Goal: Task Accomplishment & Management: Manage account settings

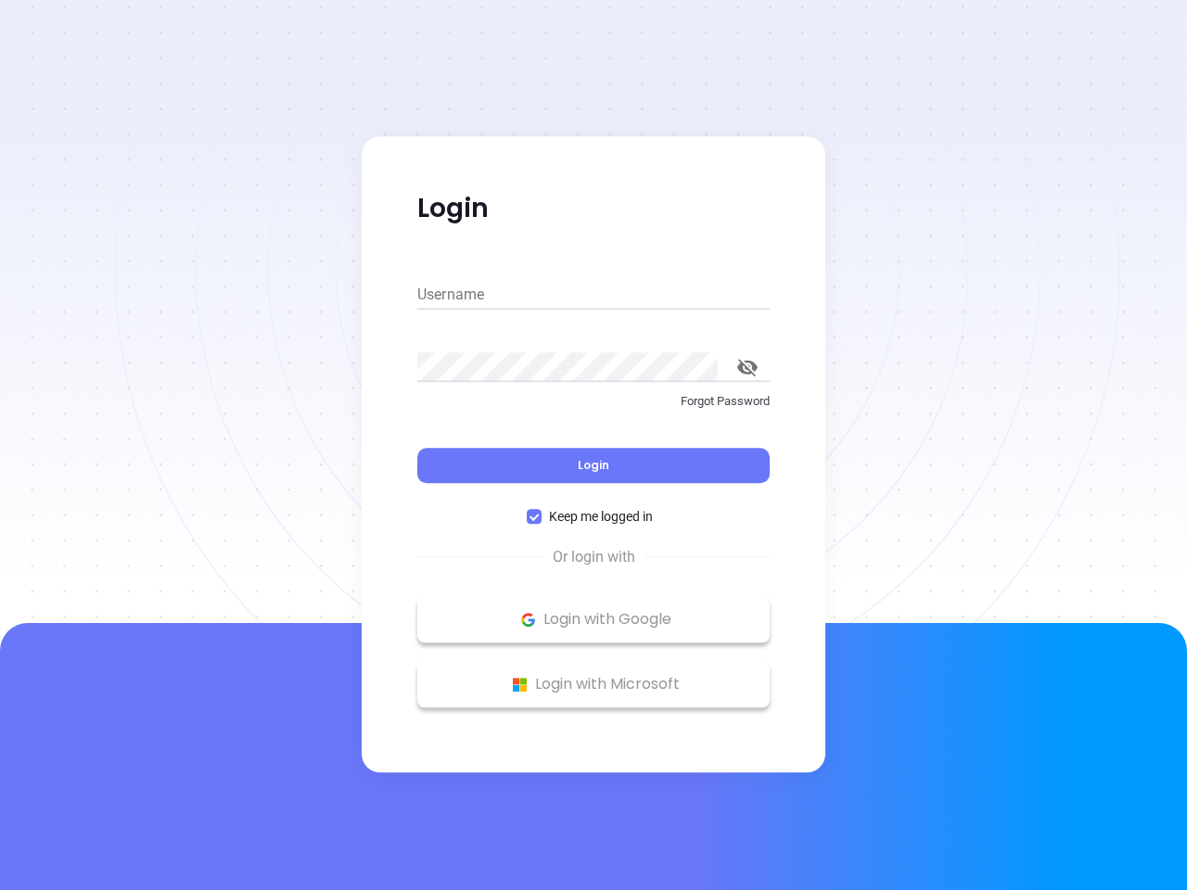
click at [593, 445] on div "Login" at bounding box center [593, 454] width 352 height 57
click at [593, 295] on input "Username" at bounding box center [593, 295] width 352 height 30
click at [747, 367] on icon "toggle password visibility" at bounding box center [747, 368] width 20 height 18
click at [593, 466] on span "Login" at bounding box center [594, 465] width 32 height 16
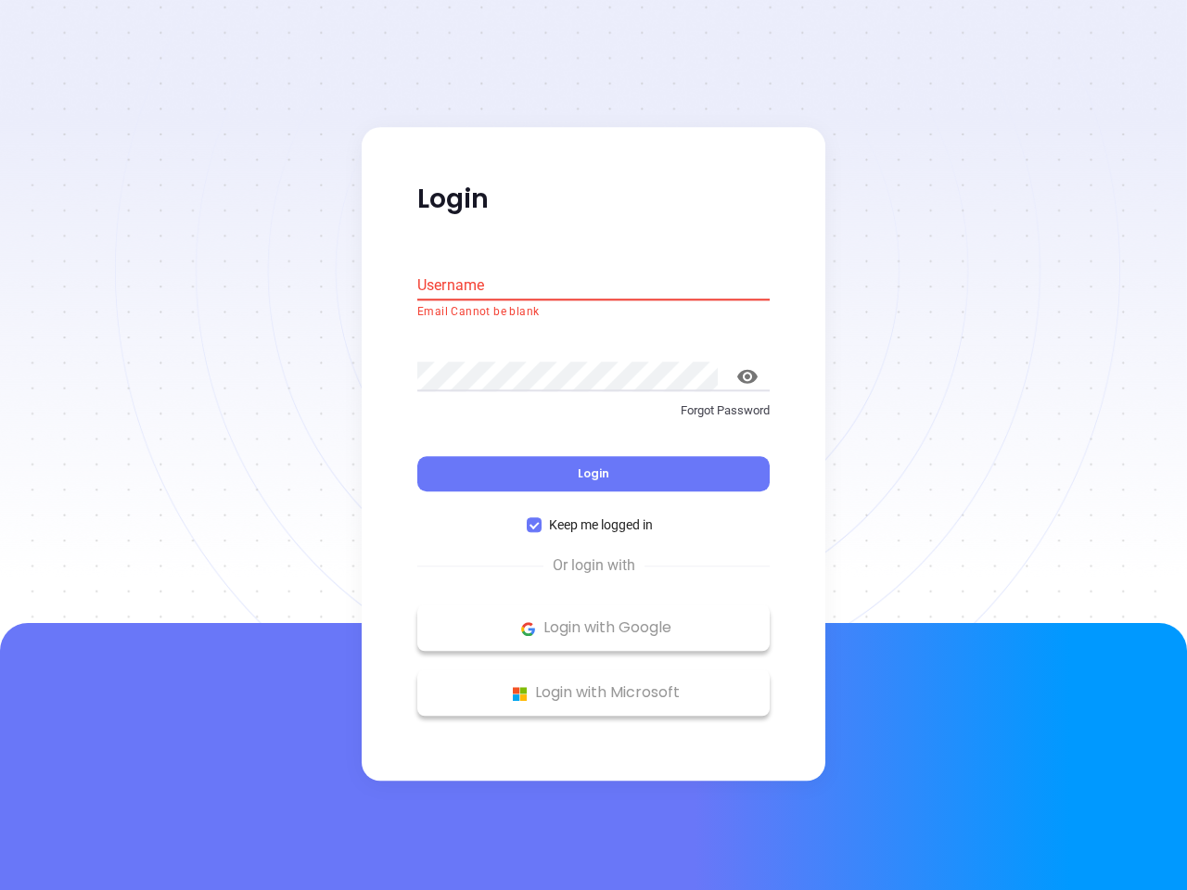
click at [593, 517] on span "Keep me logged in" at bounding box center [601, 526] width 119 height 20
click at [542, 518] on input "Keep me logged in" at bounding box center [534, 525] width 15 height 15
checkbox input "false"
click at [593, 619] on p "Login with Google" at bounding box center [594, 629] width 334 height 28
click at [593, 684] on p "Login with Microsoft" at bounding box center [594, 694] width 334 height 28
